Goal: Complete application form

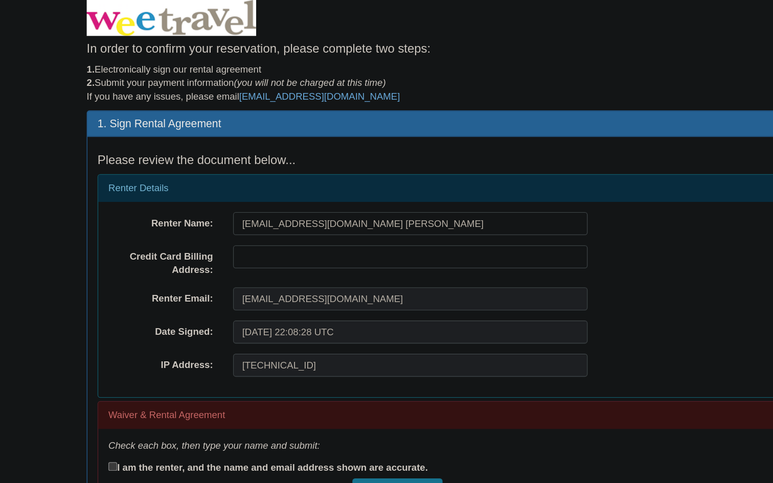
click at [176, 22] on img at bounding box center [159, 13] width 128 height 27
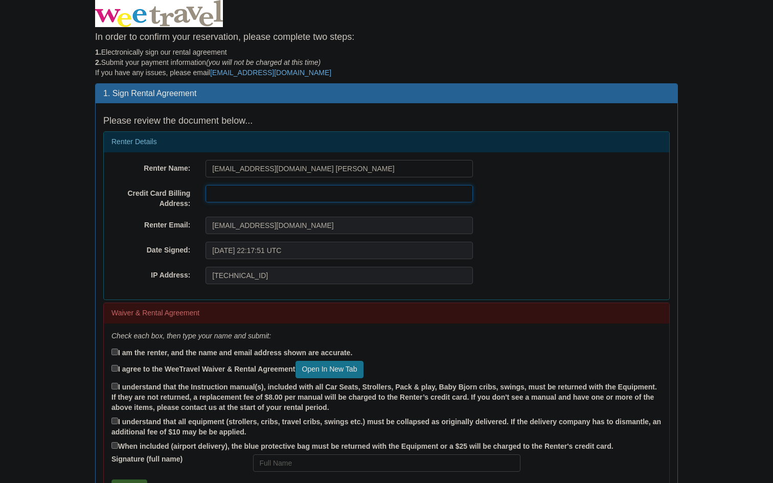
click at [303, 198] on input "text" at bounding box center [338, 193] width 267 height 17
type input "2837 Yonge Street"
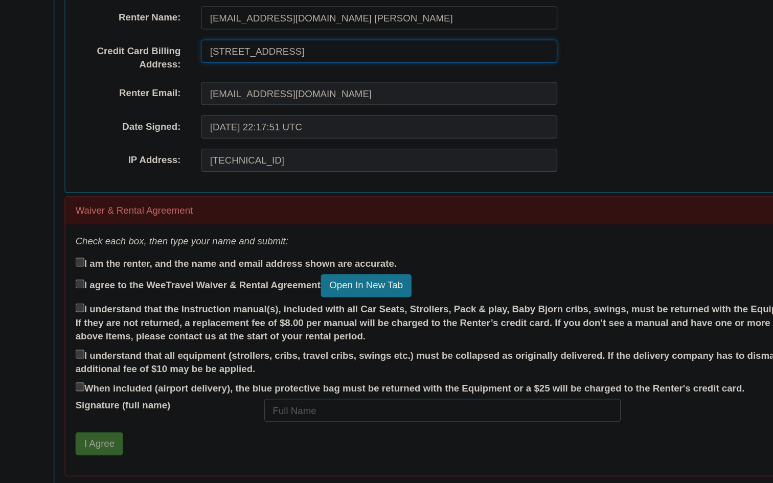
scroll to position [40, 0]
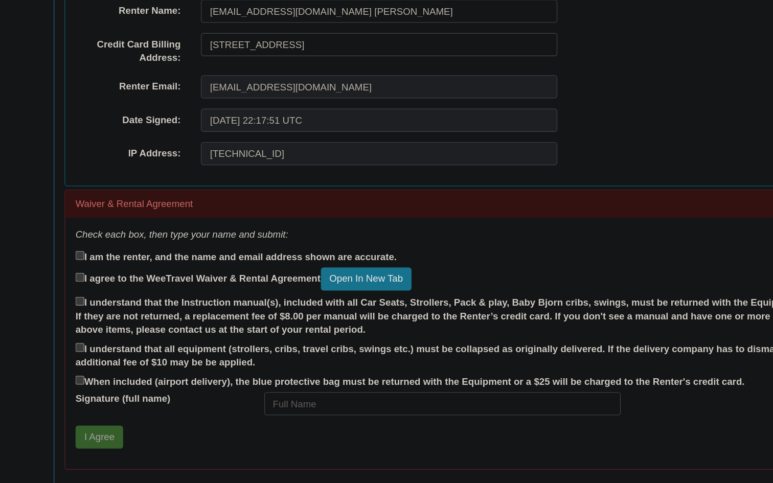
click at [177, 313] on label "I am the renter, and the name and email address shown are accurate." at bounding box center [231, 313] width 241 height 12
click at [118, 313] on input "I am the renter, and the name and email address shown are accurate." at bounding box center [114, 312] width 7 height 7
checkbox input "true"
click at [185, 327] on label "I agree to the WeeTravel Waiver & Rental Agreement Open In New Tab" at bounding box center [237, 329] width 252 height 17
click at [118, 327] on input "I agree to the WeeTravel Waiver & Rental Agreement Open In New Tab" at bounding box center [114, 328] width 7 height 7
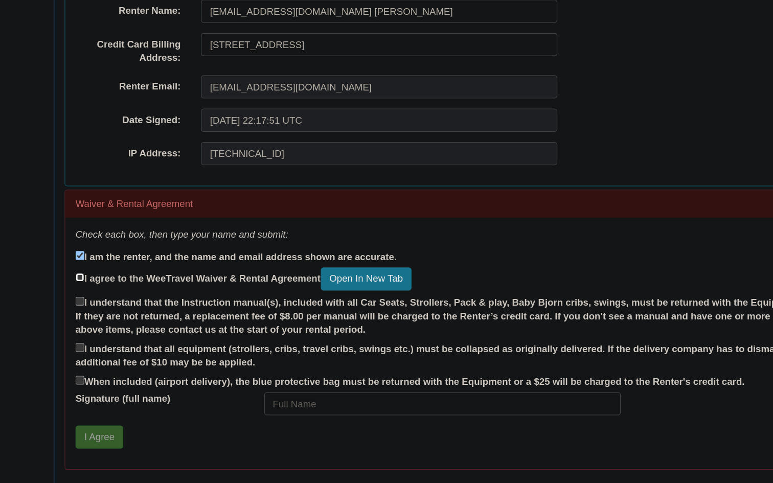
checkbox input "true"
click at [189, 347] on label "I understand that the Instruction manual(s), included with all Car Seats, Strol…" at bounding box center [386, 357] width 550 height 32
click at [118, 347] on input "I understand that the Instruction manual(s), included with all Car Seats, Strol…" at bounding box center [114, 346] width 7 height 7
checkbox input "true"
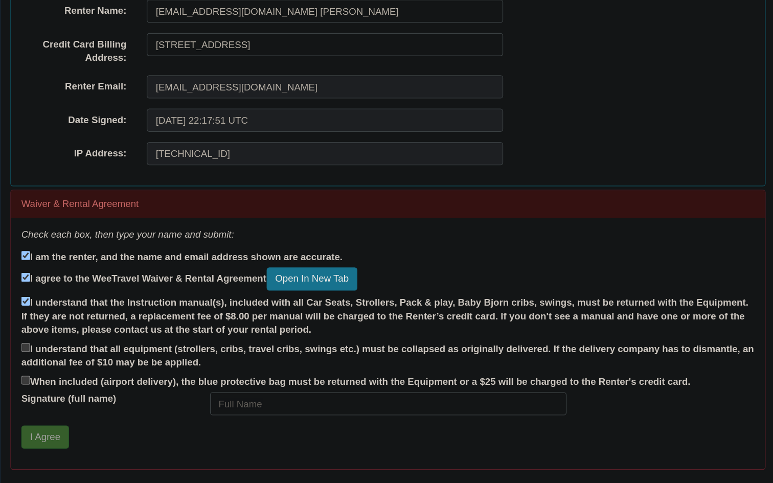
click at [246, 382] on label "I understand that all equipment (strollers, cribs, travel cribs, swings etc.) m…" at bounding box center [386, 387] width 550 height 22
click at [118, 382] on input "I understand that all equipment (strollers, cribs, travel cribs, swings etc.) m…" at bounding box center [114, 381] width 7 height 7
checkbox input "true"
click at [281, 409] on label "When included (airport delivery), the blue protective bag must be returned with…" at bounding box center [362, 406] width 502 height 12
click at [118, 409] on input "When included (airport delivery), the blue protective bag must be returned with…" at bounding box center [114, 405] width 7 height 7
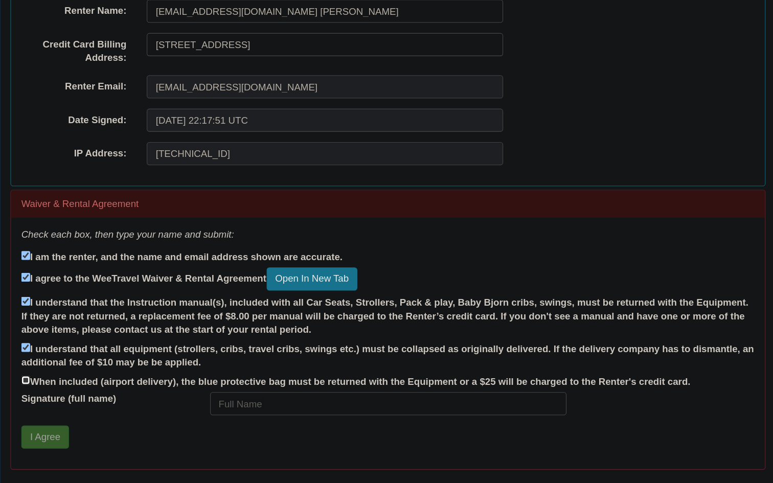
checkbox input "true"
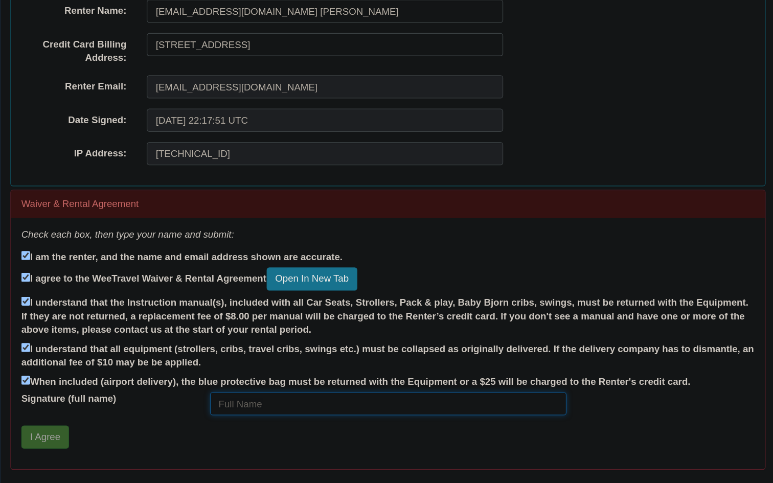
click at [281, 418] on input "Signature (full name)" at bounding box center [386, 422] width 267 height 17
type input "Jae Hyun LEE"
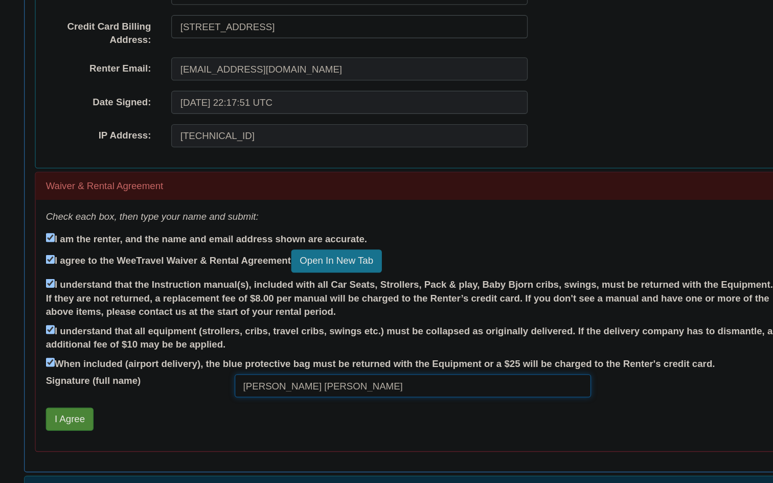
scroll to position [55, 0]
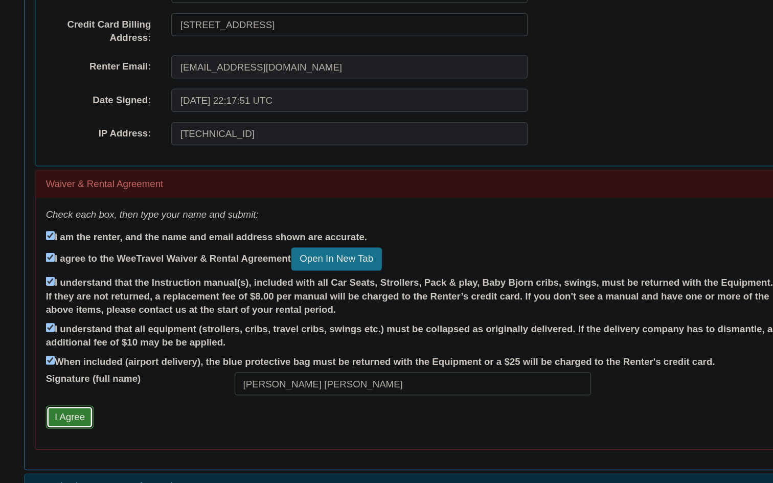
click at [130, 434] on button "I Agree" at bounding box center [129, 433] width 36 height 17
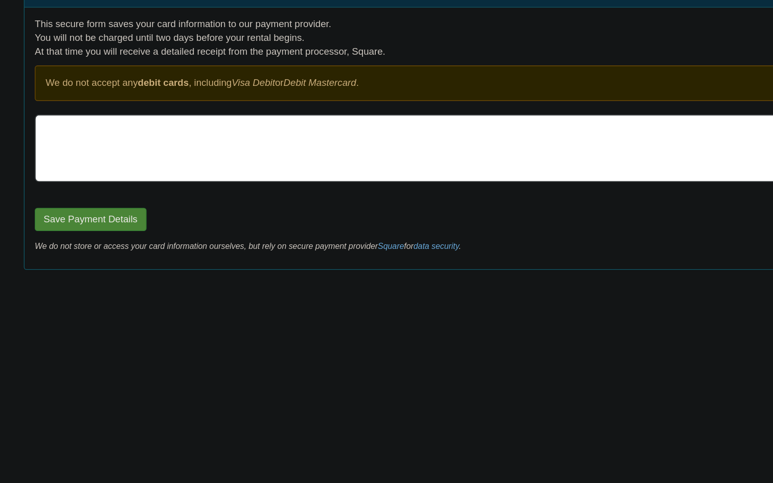
scroll to position [0, 0]
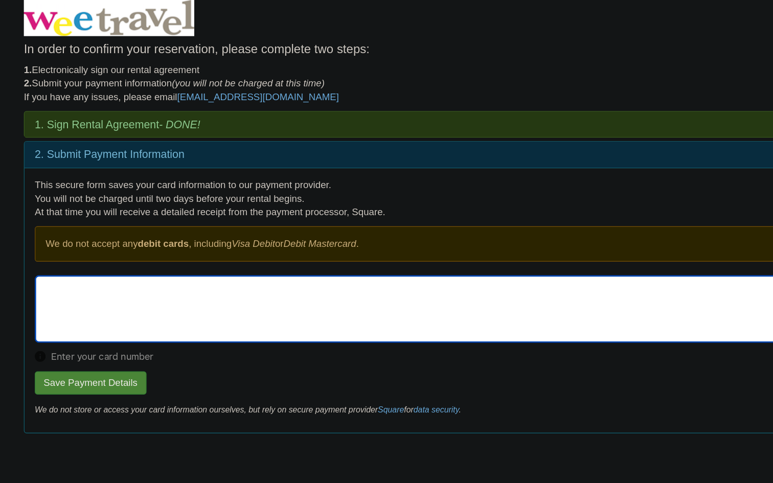
click at [248, 276] on div "Enter your card number" at bounding box center [386, 242] width 566 height 72
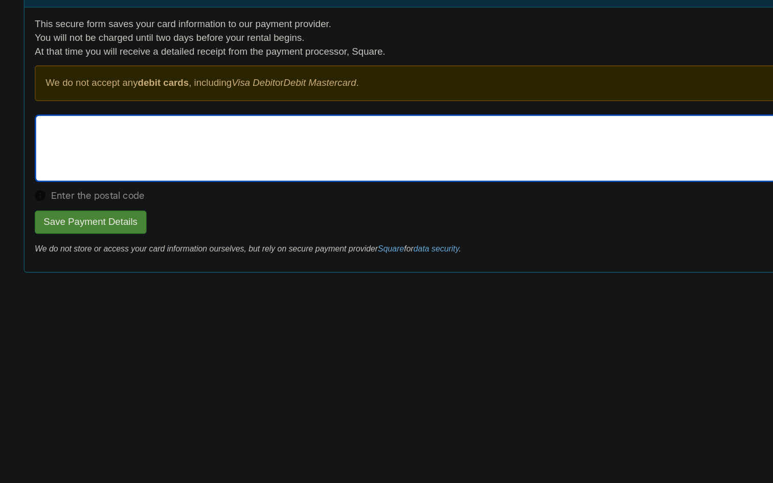
click at [109, 268] on div "Enter the postal code" at bounding box center [386, 242] width 566 height 72
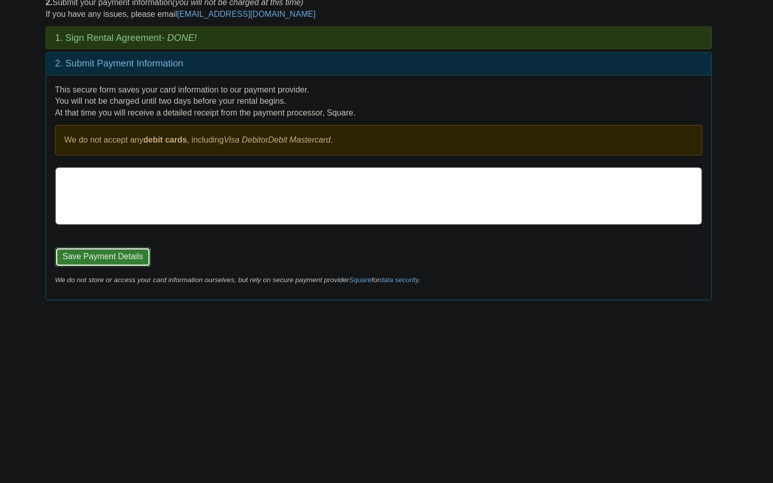
click at [151, 283] on button "Save Payment Details" at bounding box center [145, 284] width 84 height 17
